Goal: Check status

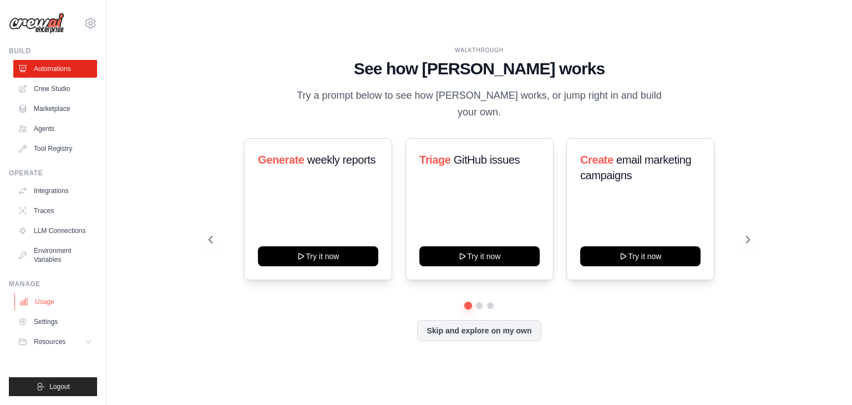
click at [51, 302] on link "Usage" at bounding box center [56, 302] width 84 height 18
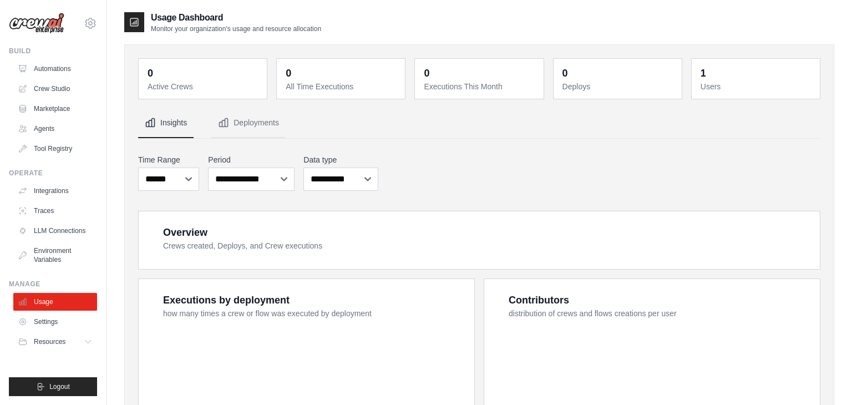
click at [51, 302] on link "Usage" at bounding box center [55, 302] width 84 height 18
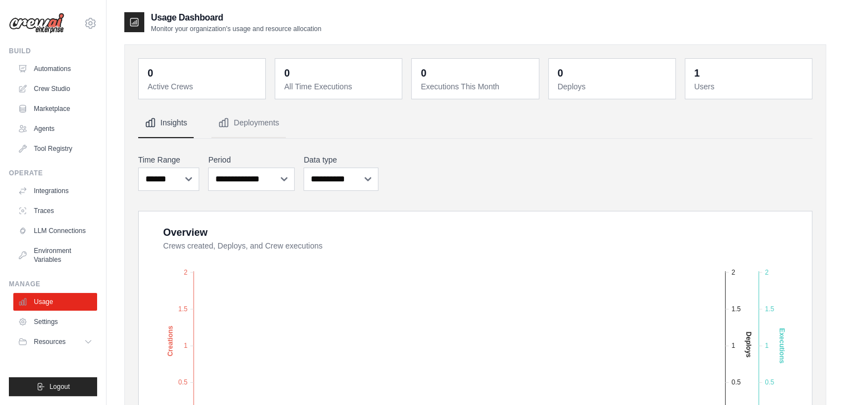
drag, startPoint x: 843, startPoint y: 192, endPoint x: 841, endPoint y: 311, distance: 119.3
click at [841, 311] on div "Usage Dashboard Monitor your organization's usage and resource allocation 0 Act…" at bounding box center [476, 402] width 738 height 783
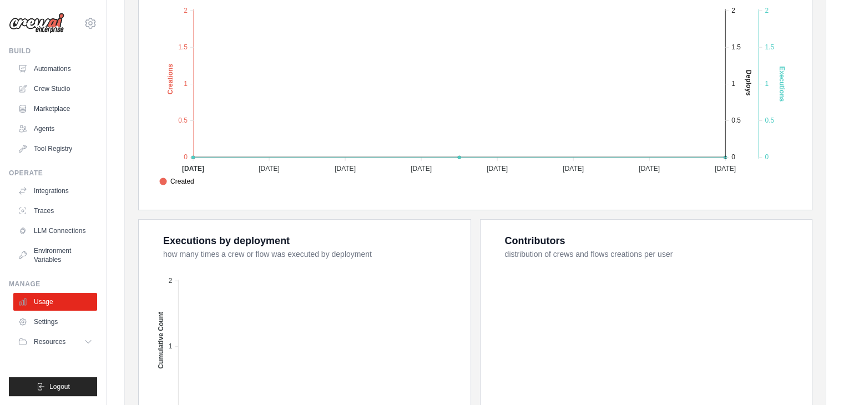
scroll to position [262, 0]
